Goal: Transaction & Acquisition: Purchase product/service

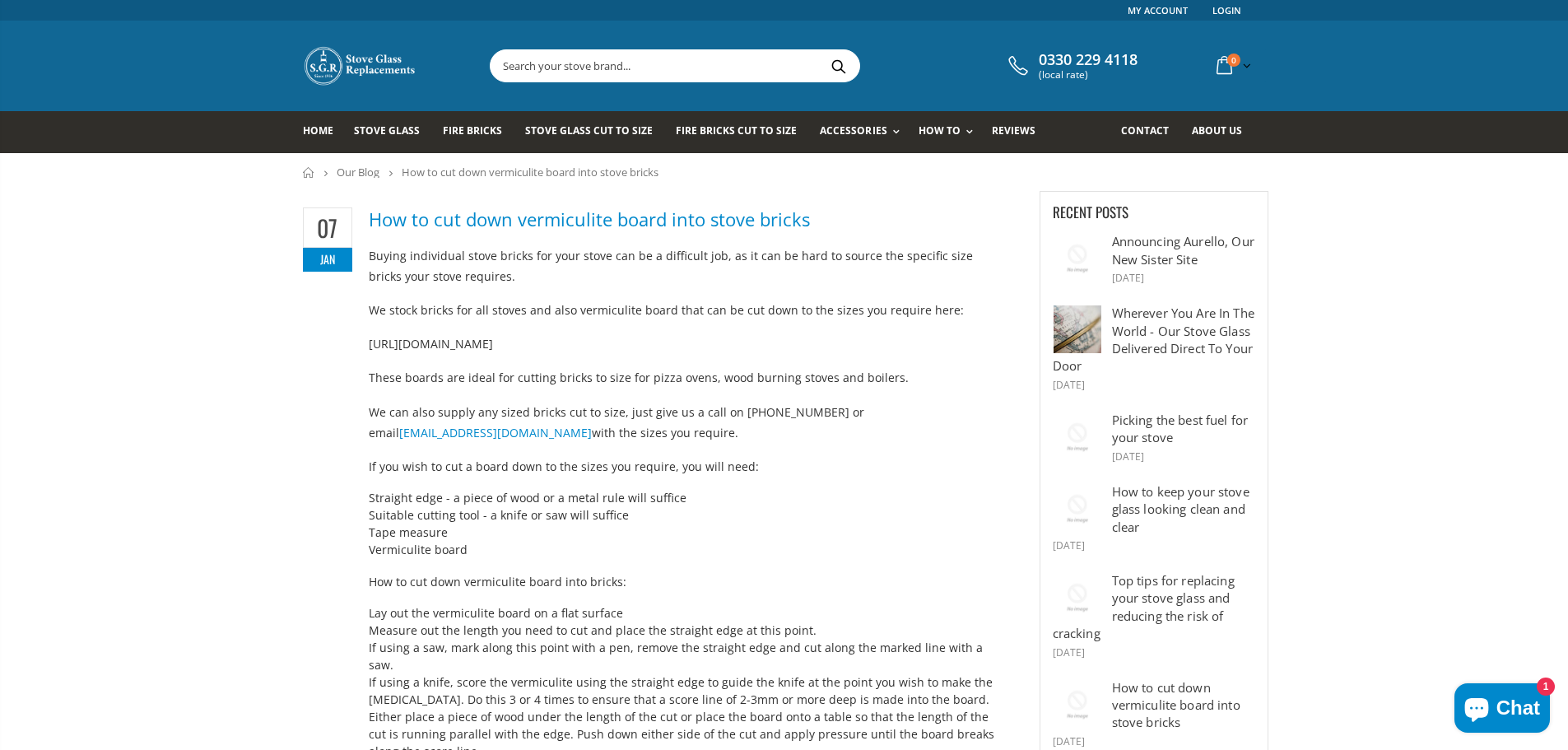
drag, startPoint x: 766, startPoint y: 346, endPoint x: 367, endPoint y: 336, distance: 399.1
click at [470, 131] on span "Fire Bricks" at bounding box center [472, 130] width 59 height 14
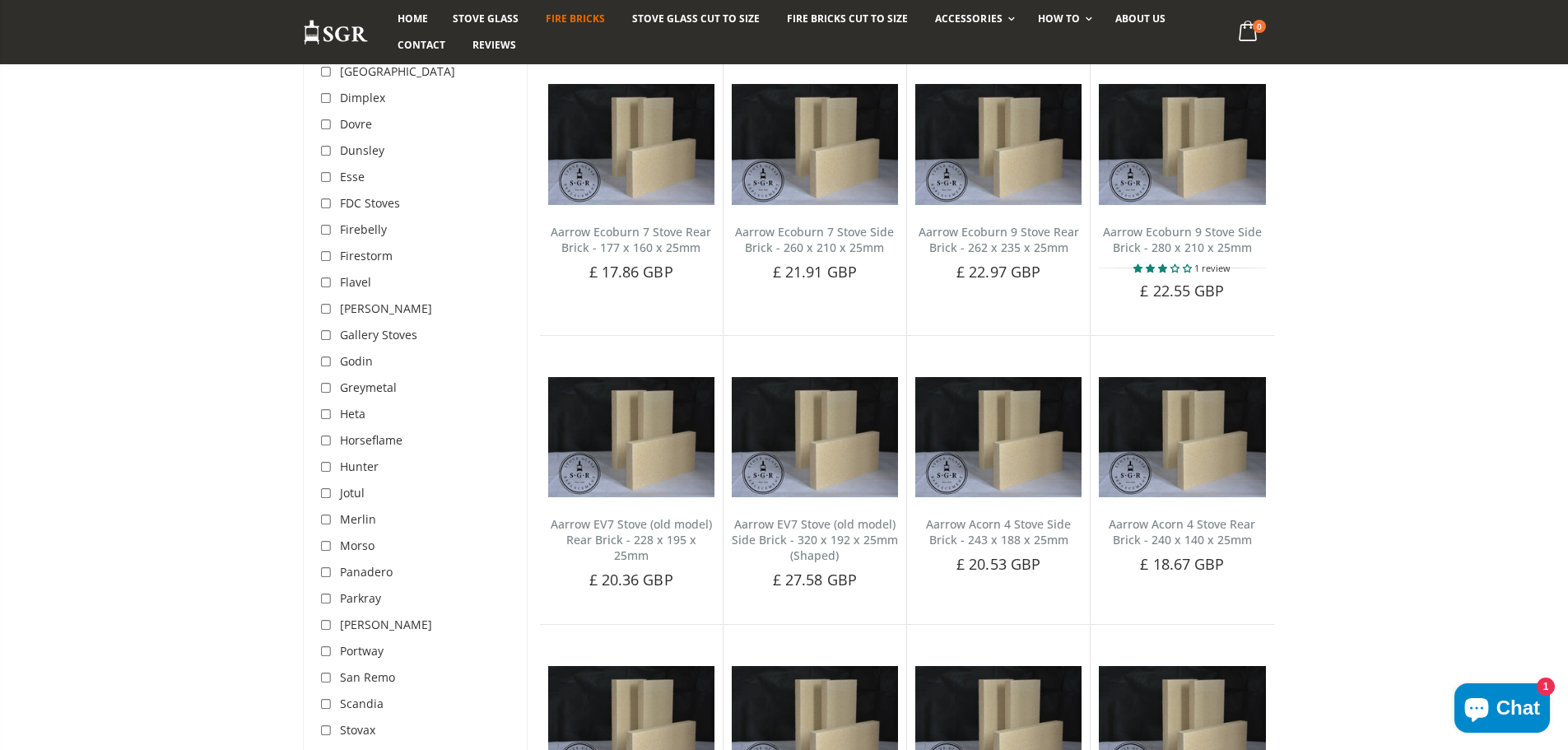
scroll to position [494, 0]
click at [329, 594] on input "checkbox" at bounding box center [328, 598] width 17 height 17
checkbox input "true"
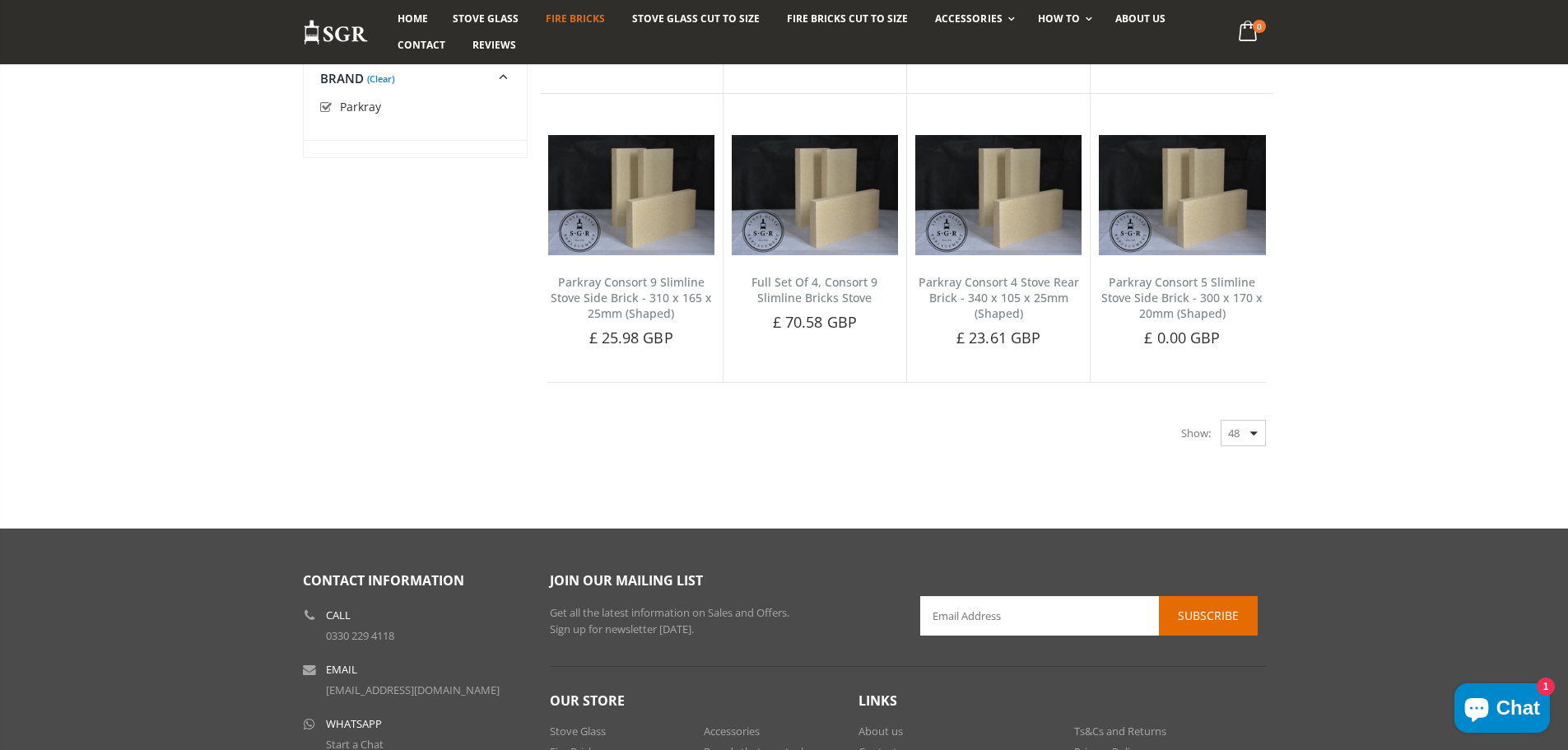
scroll to position [1975, 0]
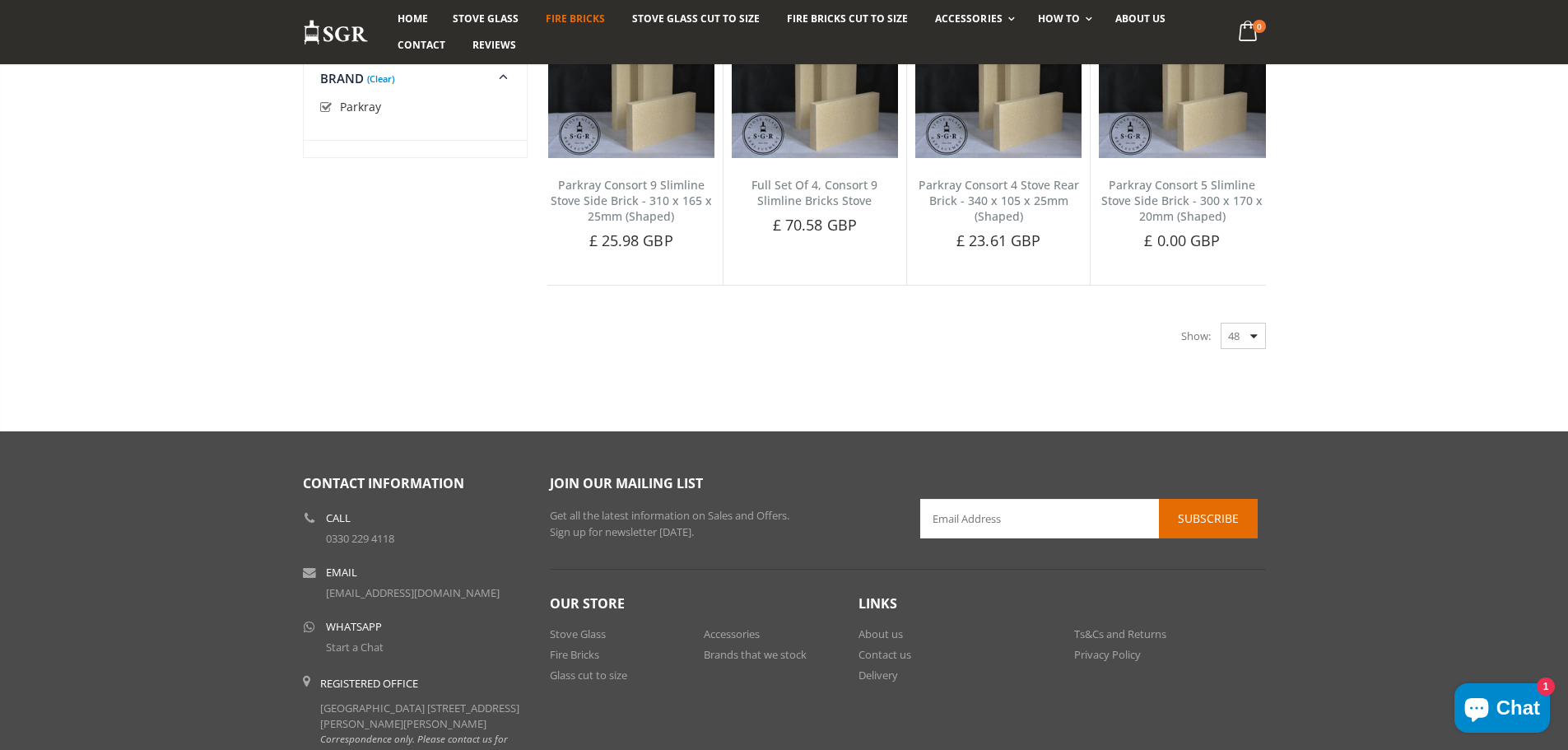
click at [1253, 331] on div "Show: 48 24 36 All" at bounding box center [1223, 335] width 85 height 26
click at [1251, 335] on div "Show: 48 24 36 All" at bounding box center [1223, 335] width 85 height 26
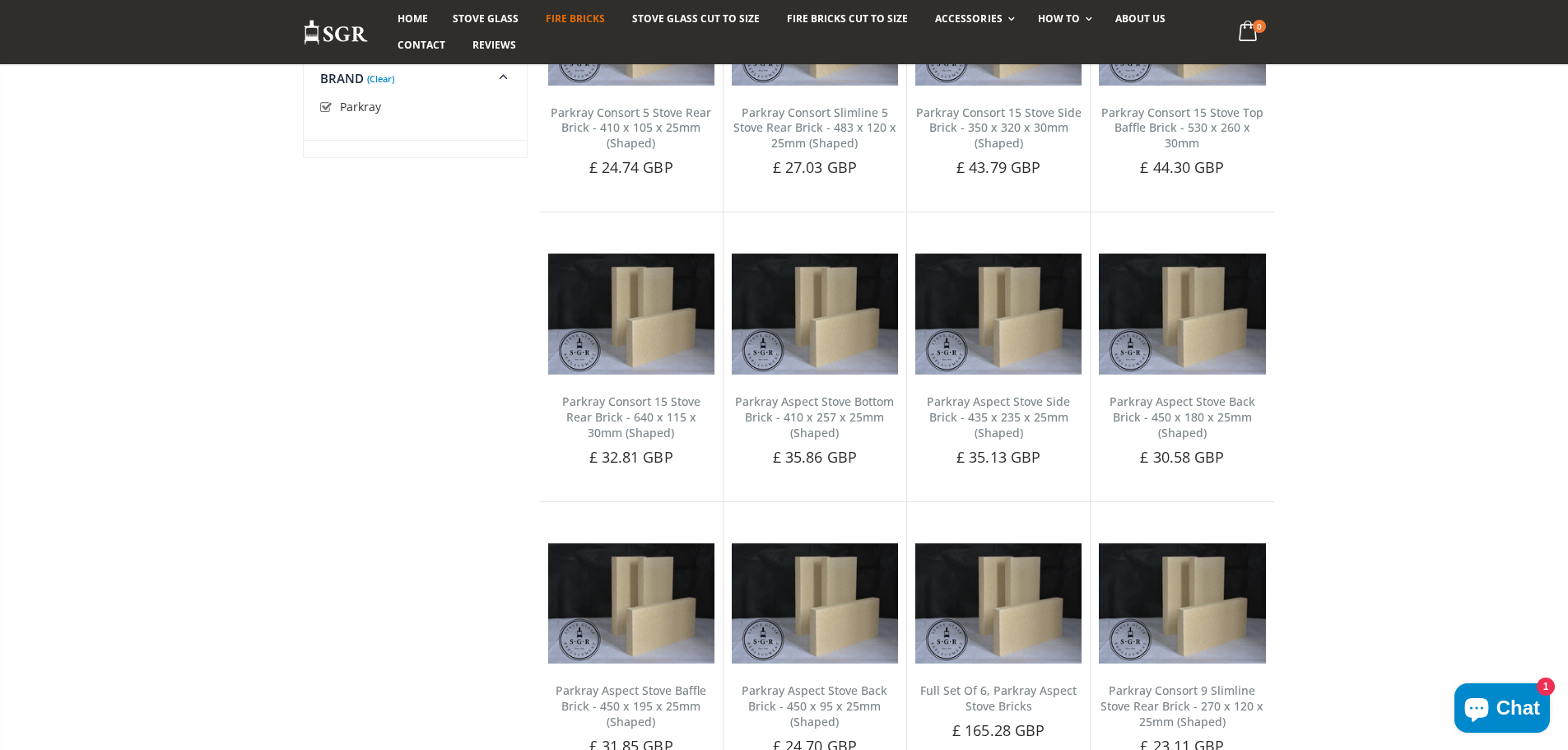
scroll to position [906, 0]
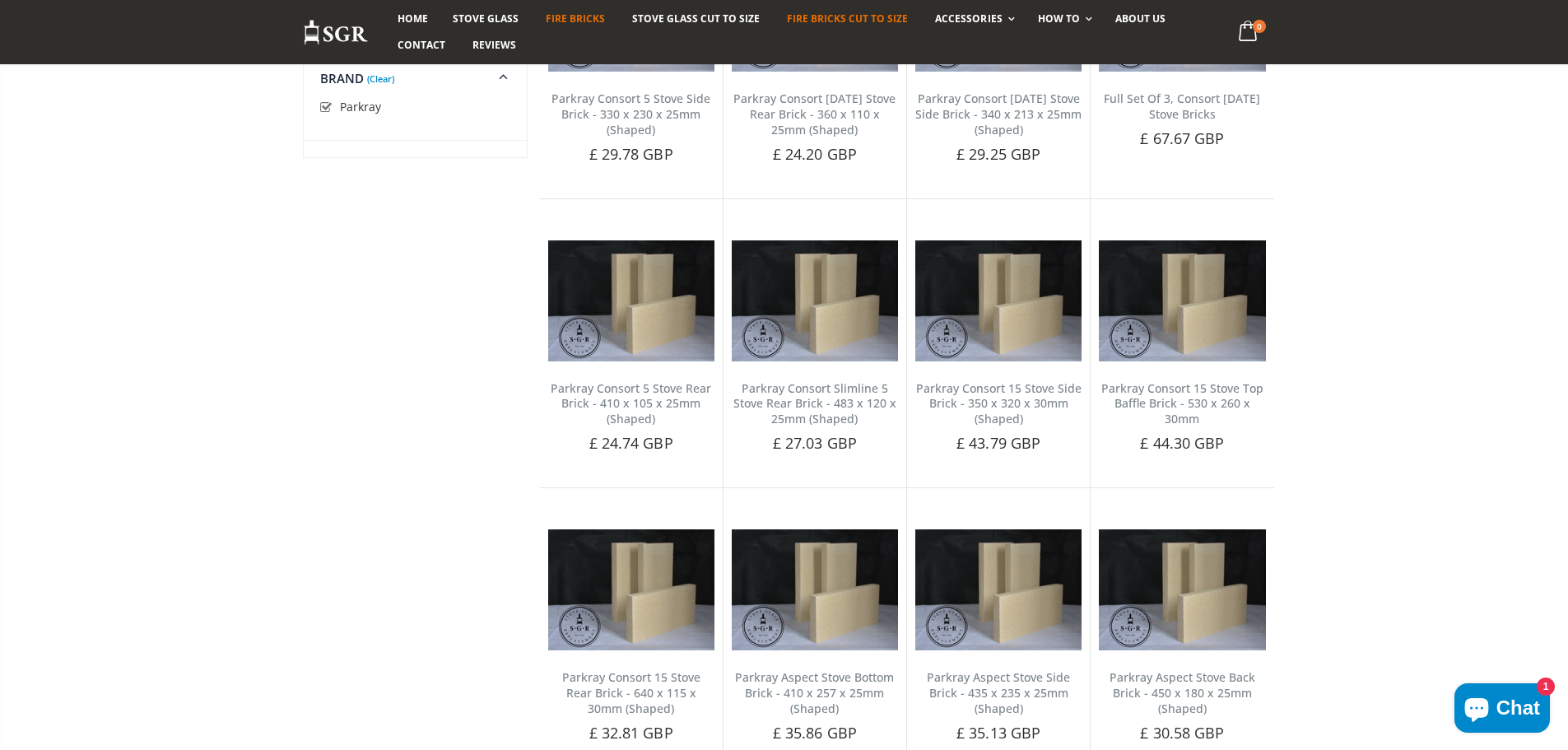
click at [842, 20] on span "Fire Bricks Cut To Size" at bounding box center [847, 18] width 121 height 14
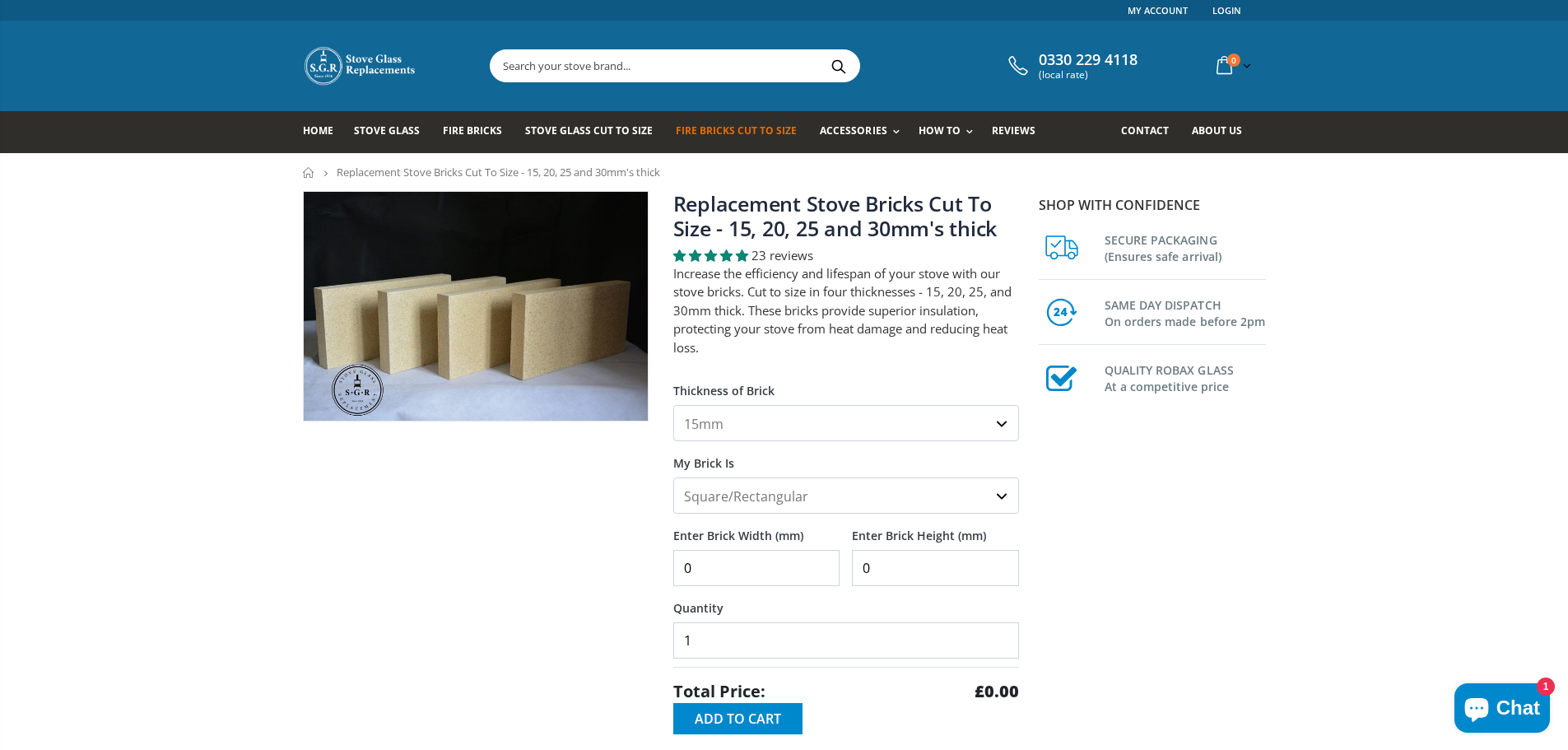
click at [877, 407] on select "15mm 20mm 25mm 30mm" at bounding box center [846, 423] width 346 height 36
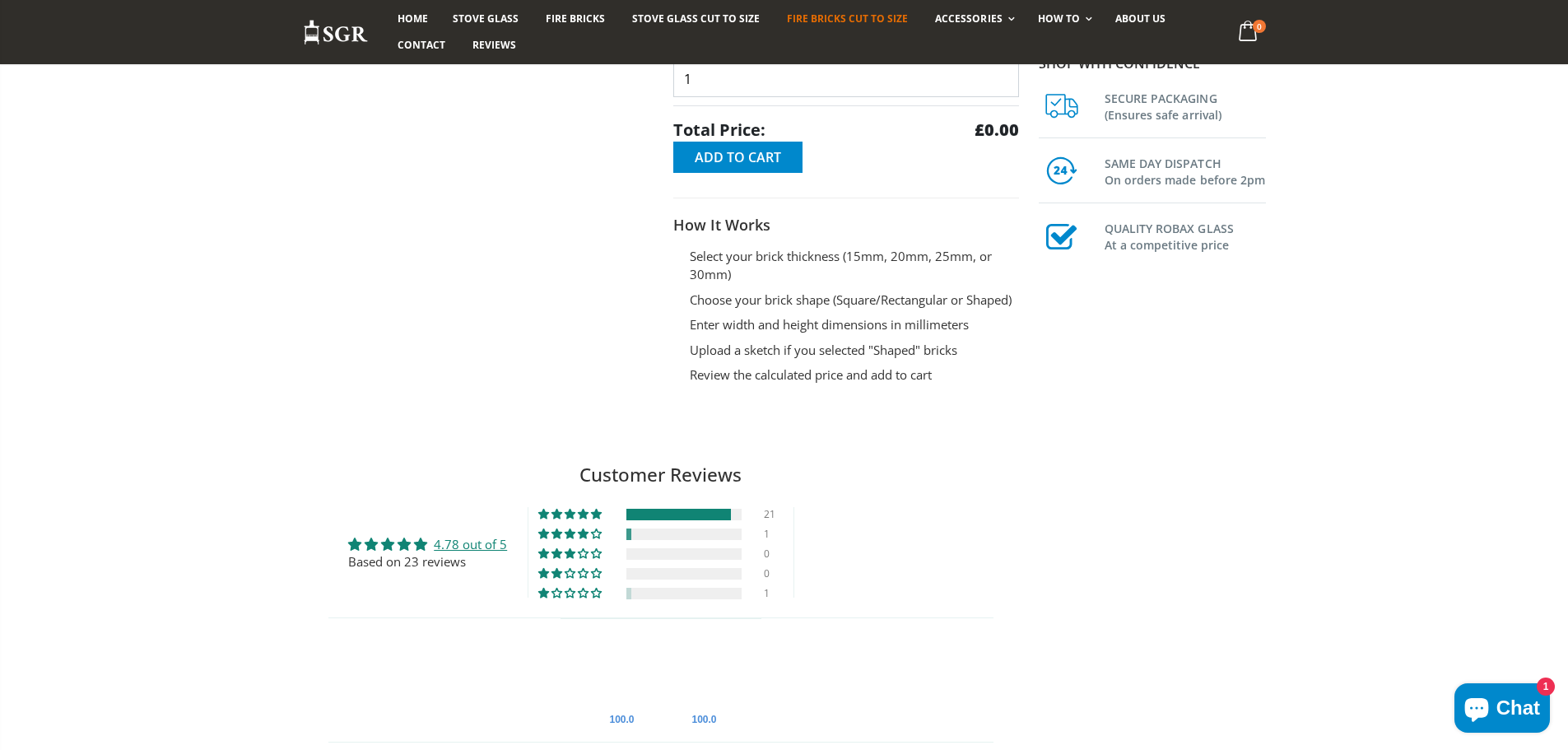
scroll to position [576, 0]
